Goal: Task Accomplishment & Management: Complete application form

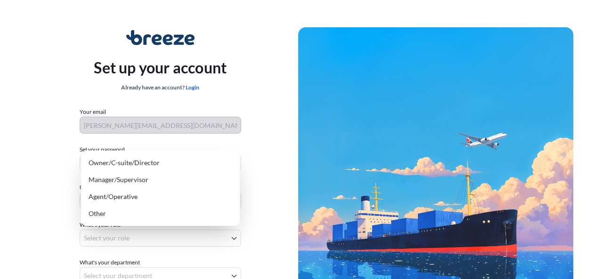
click at [123, 238] on body "Set up your account Already have an account? Login Your email e.cowie@amt-sa.co…" at bounding box center [298, 188] width 596 height 377
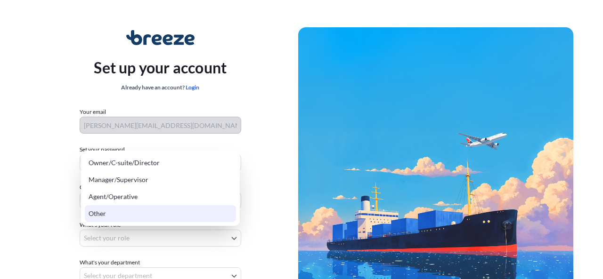
click at [101, 217] on div "Other" at bounding box center [160, 213] width 151 height 17
select select "other"
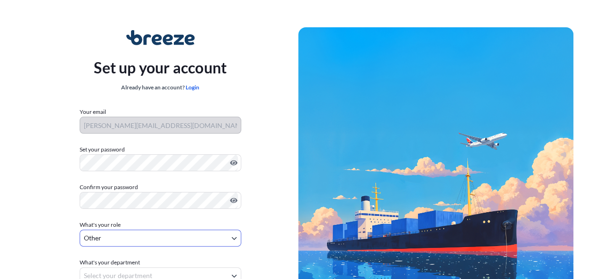
scroll to position [94, 0]
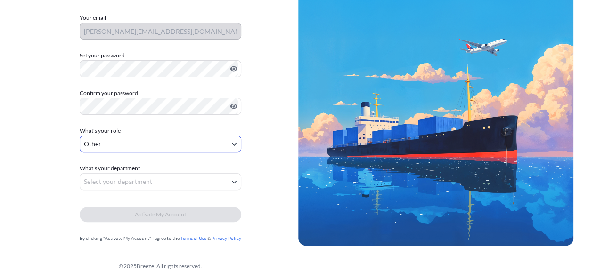
click at [109, 183] on body "Set up your account Already have an account? Login Your email e.cowie@amt-sa.co…" at bounding box center [298, 94] width 596 height 377
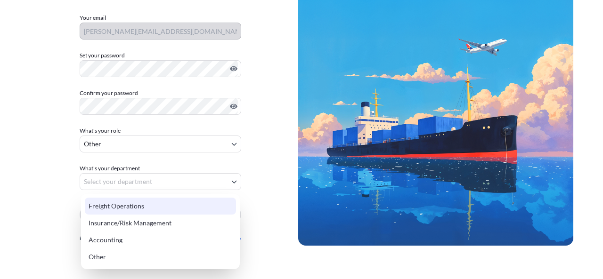
click at [110, 209] on div "Freight Operations" at bounding box center [160, 206] width 151 height 17
select select "freight operations"
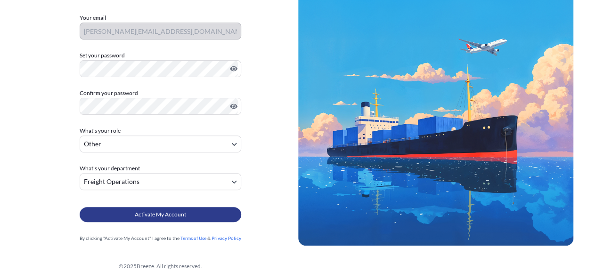
click at [132, 217] on button "Activate My Account" at bounding box center [160, 214] width 161 height 15
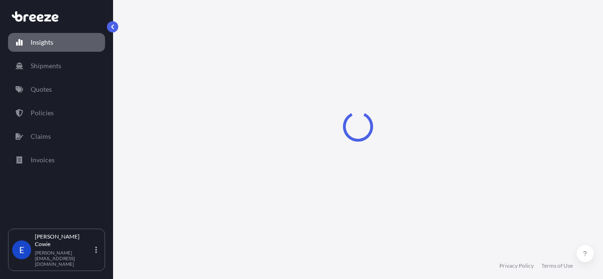
select select "2025"
